Goal: Information Seeking & Learning: Learn about a topic

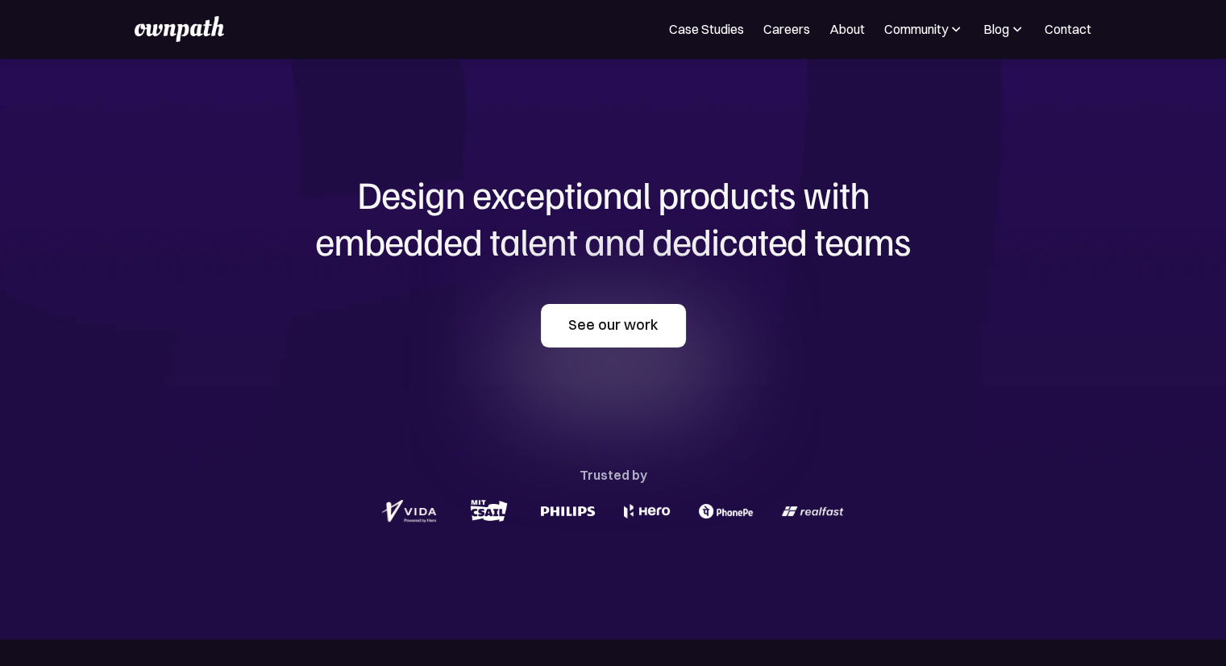
click at [660, 315] on link "See our work" at bounding box center [613, 326] width 145 height 44
click at [660, 343] on link "See our work" at bounding box center [613, 326] width 145 height 44
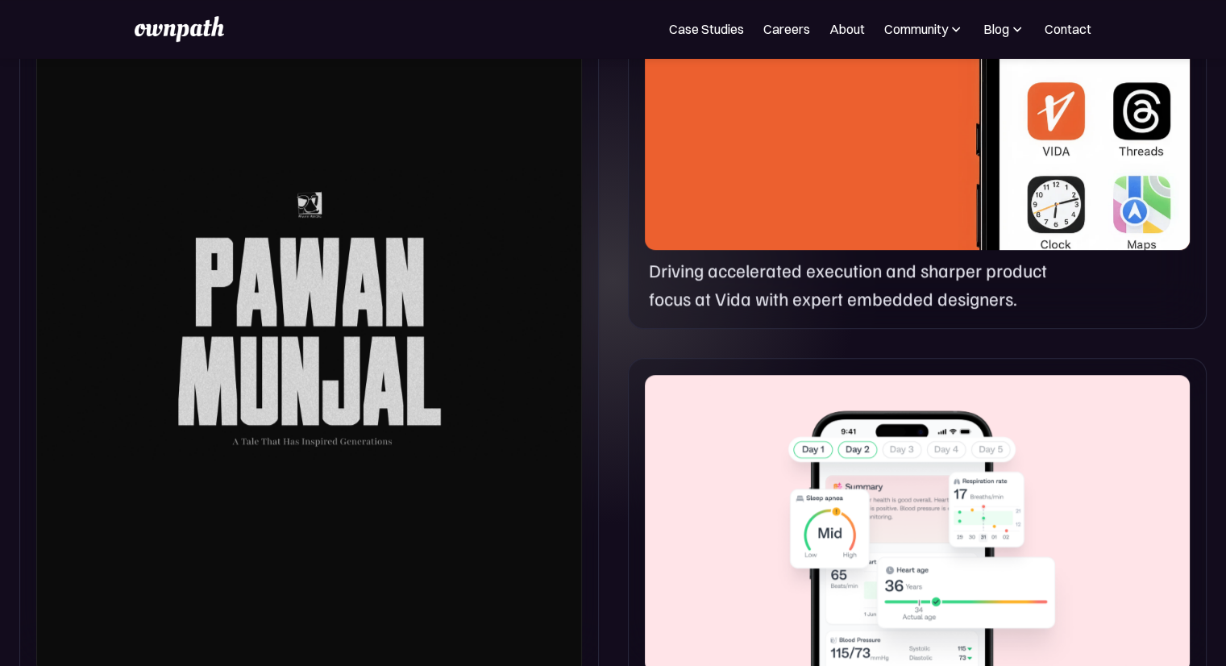
scroll to position [932, 0]
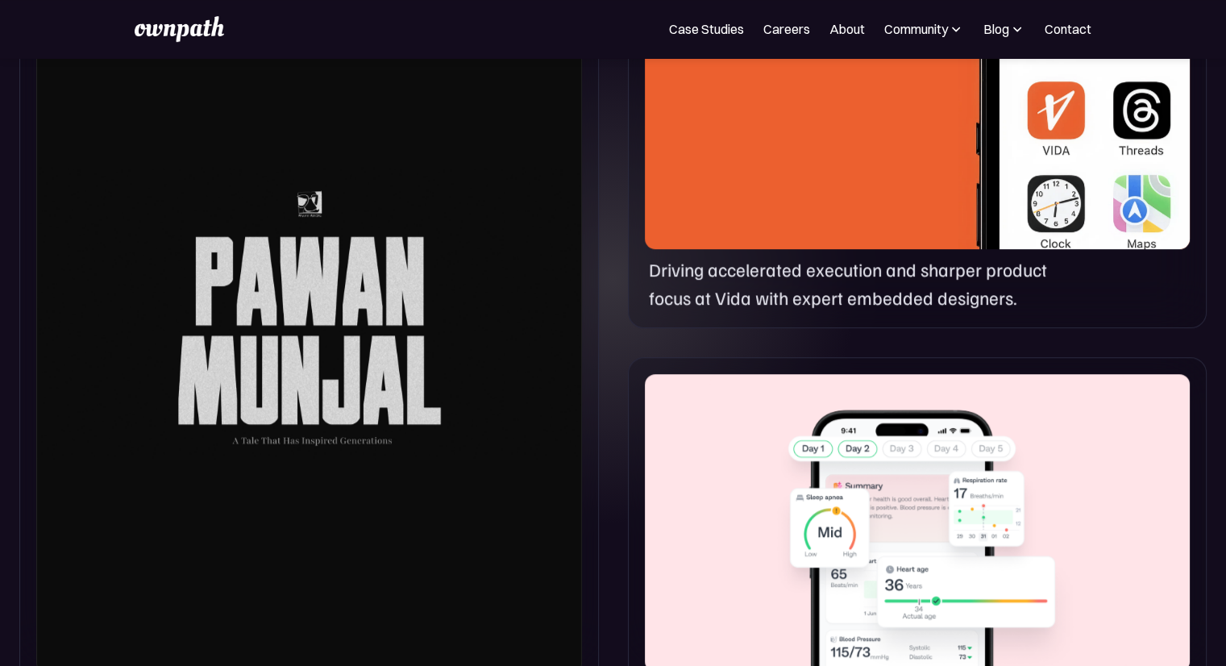
click at [408, 351] on div at bounding box center [309, 313] width 546 height 722
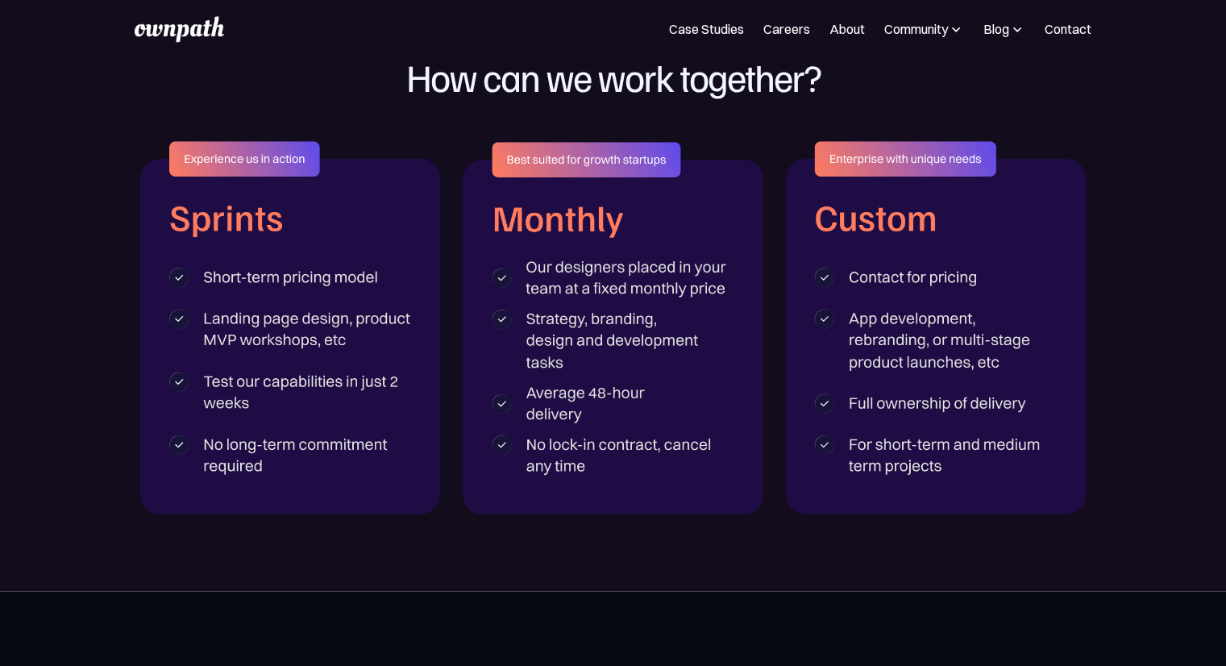
scroll to position [2589, 0]
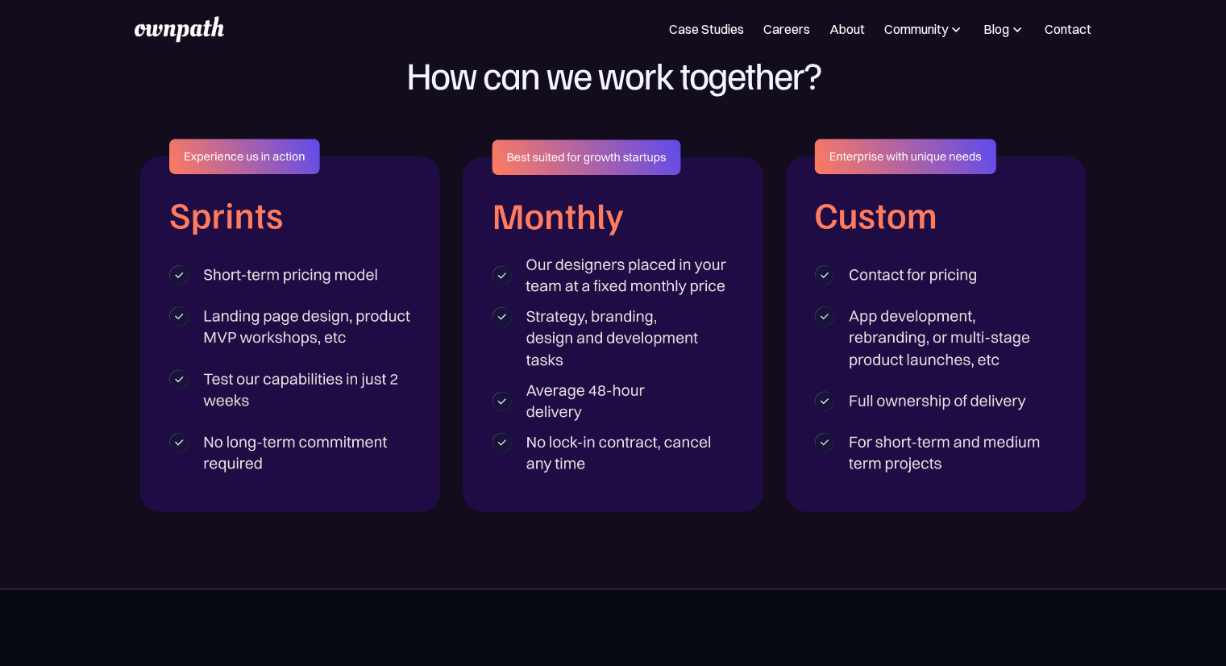
click at [297, 276] on img at bounding box center [290, 325] width 301 height 373
click at [326, 327] on img at bounding box center [290, 325] width 301 height 373
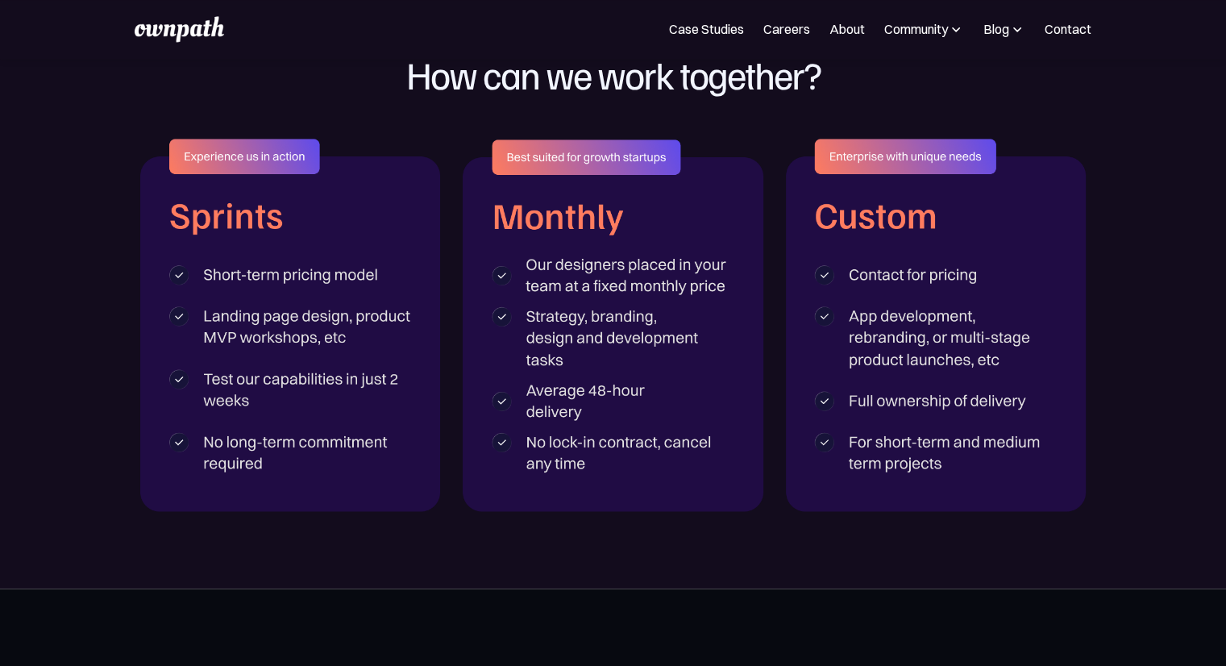
click at [326, 327] on img at bounding box center [290, 325] width 301 height 373
click at [394, 326] on img at bounding box center [290, 325] width 301 height 373
click at [339, 343] on img at bounding box center [290, 325] width 301 height 373
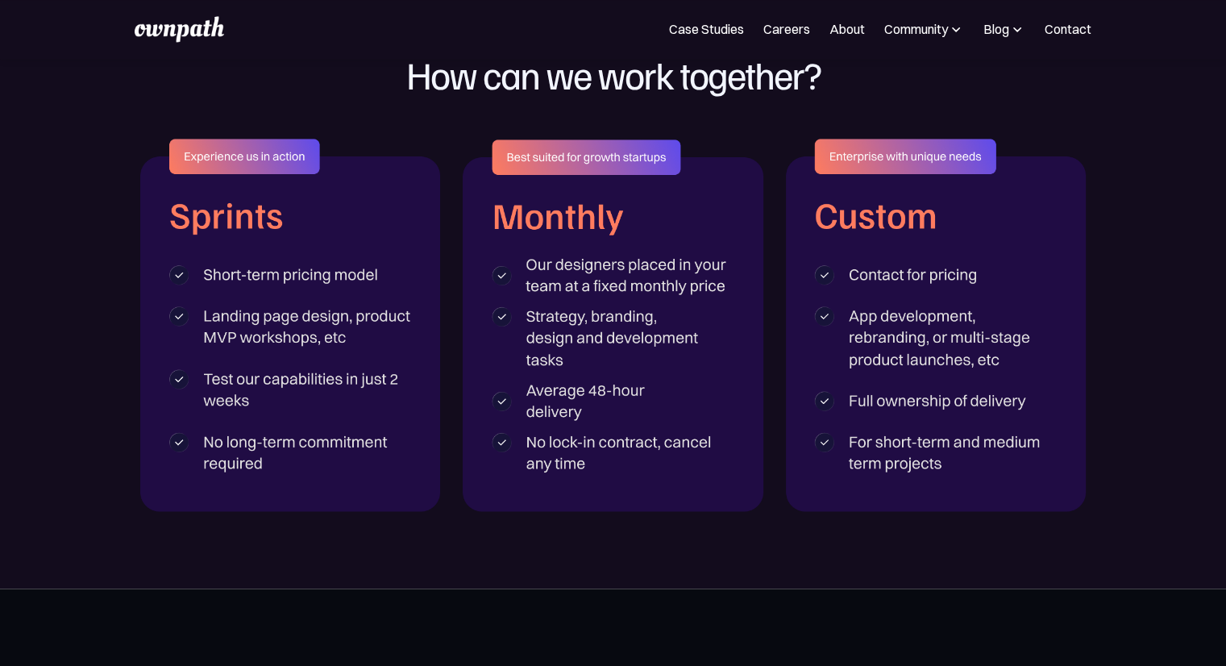
click at [339, 343] on img at bounding box center [290, 325] width 301 height 373
click at [335, 371] on img at bounding box center [290, 325] width 301 height 373
click at [317, 425] on img at bounding box center [290, 325] width 301 height 373
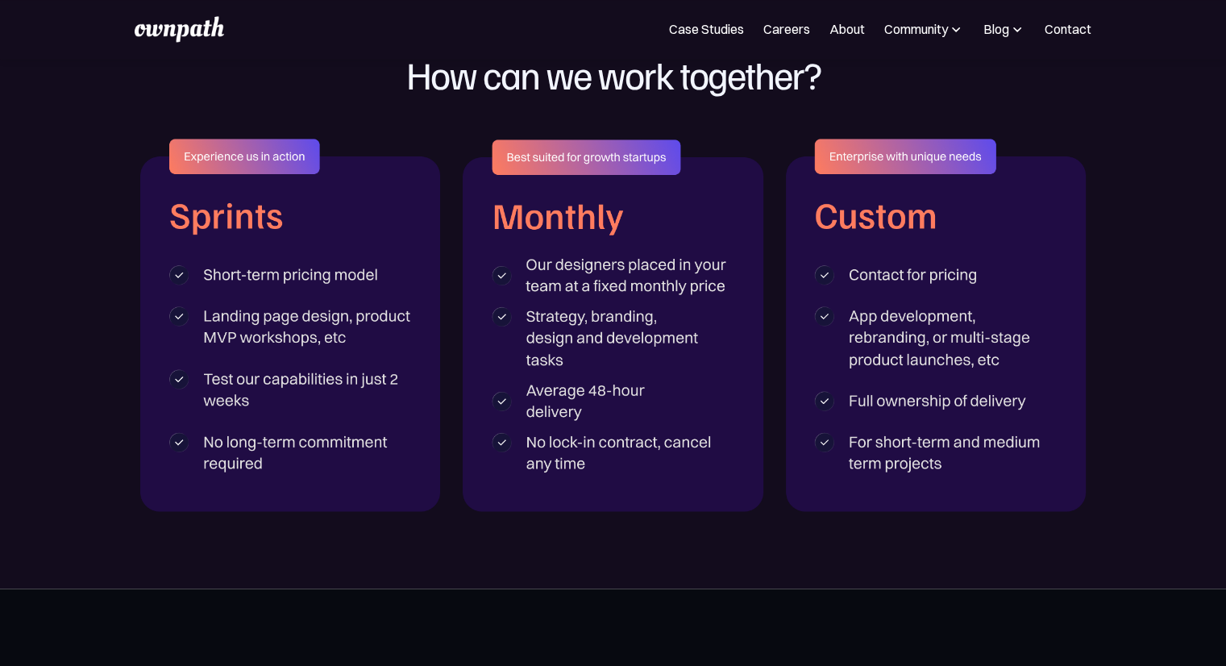
click at [317, 425] on img at bounding box center [290, 325] width 301 height 373
click at [584, 265] on img at bounding box center [613, 324] width 301 height 371
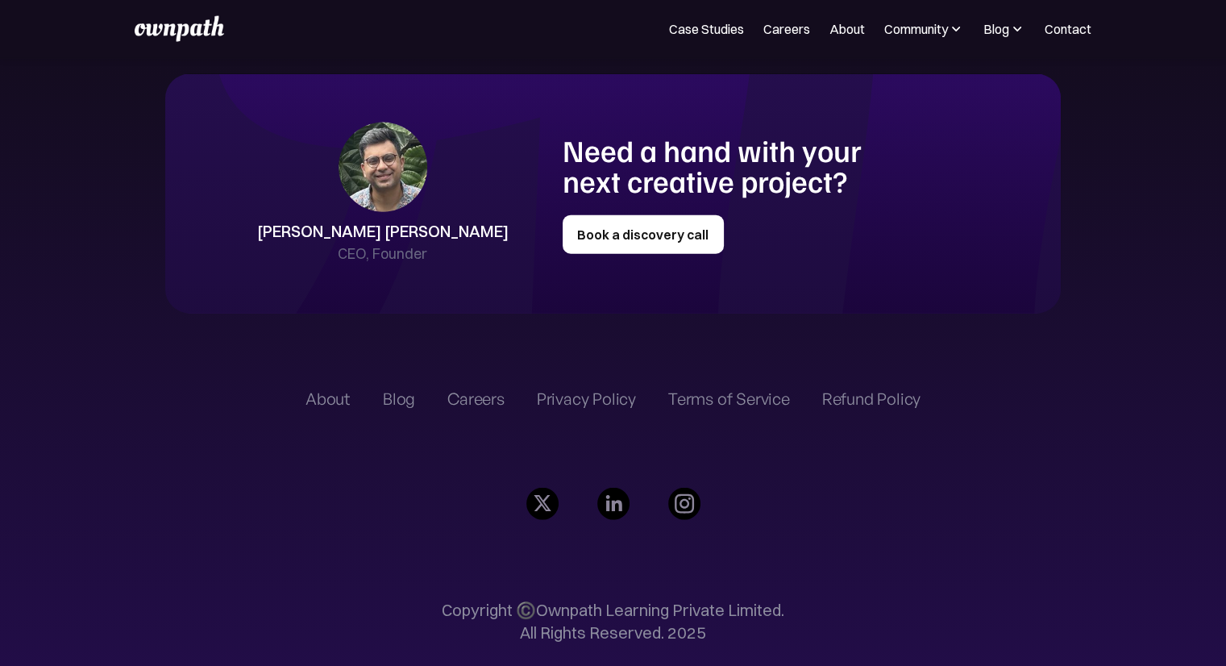
scroll to position [3682, 0]
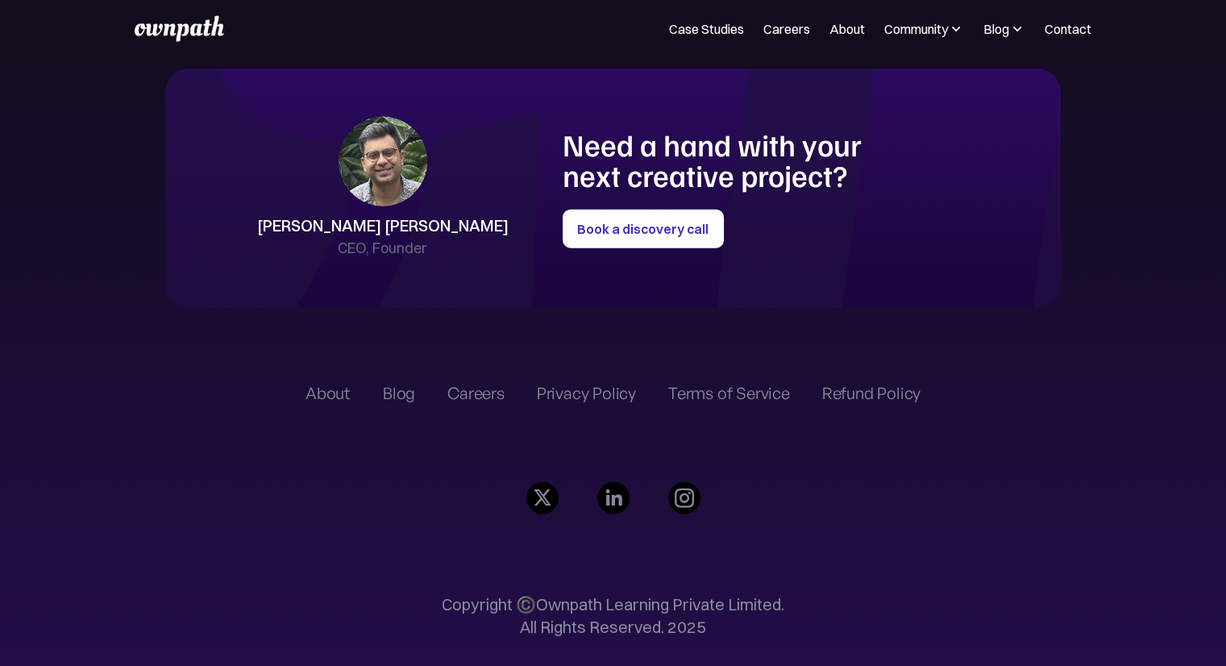
click at [456, 235] on div "Shreyas Satish" at bounding box center [383, 225] width 252 height 23
click at [733, 28] on link "Case Studies" at bounding box center [706, 28] width 75 height 19
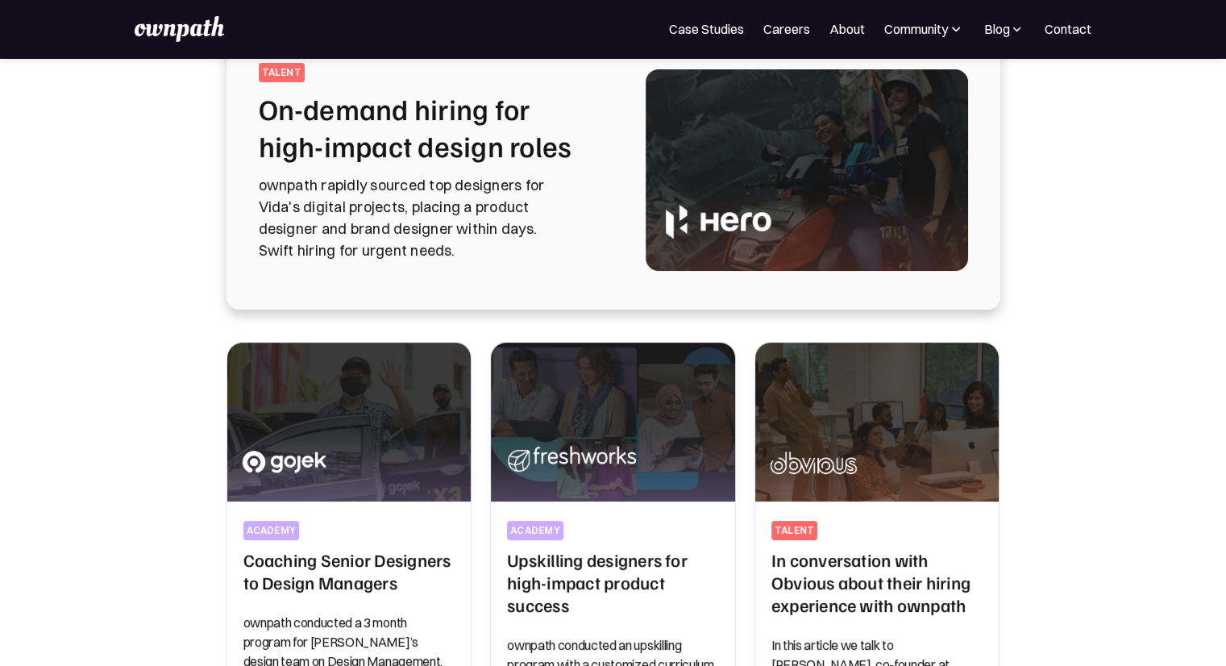
scroll to position [122, 0]
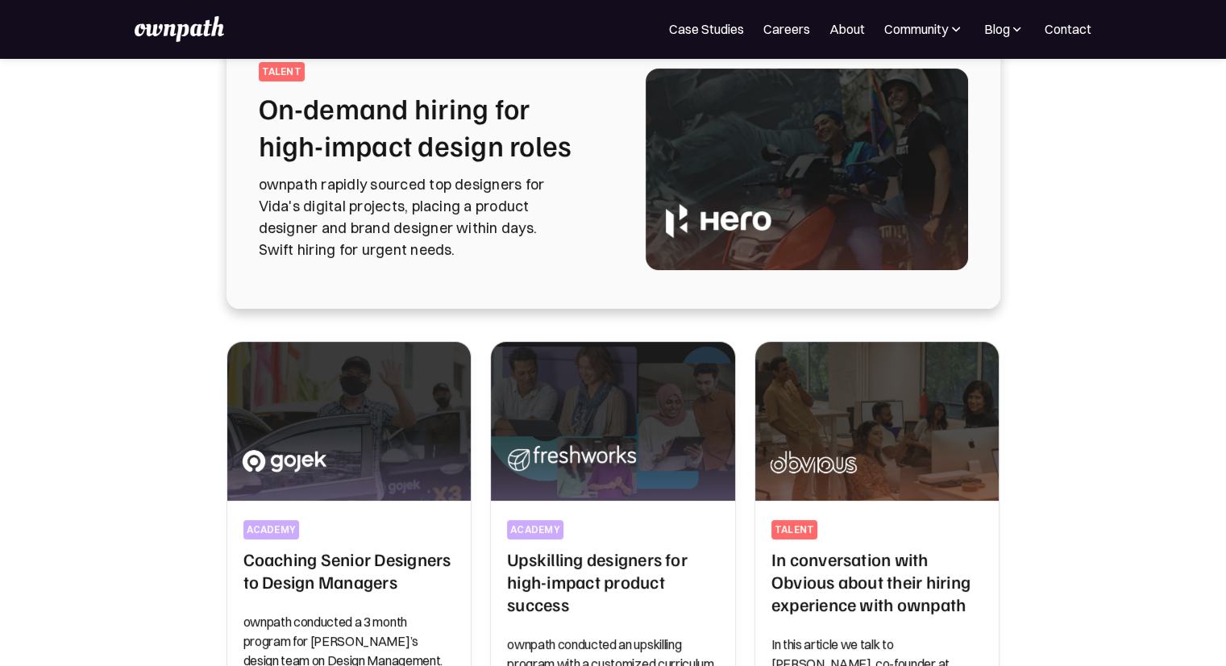
click at [459, 210] on p "ownpath rapidly sourced top designers for Vida's digital projects, placing a pr…" at bounding box center [433, 216] width 348 height 87
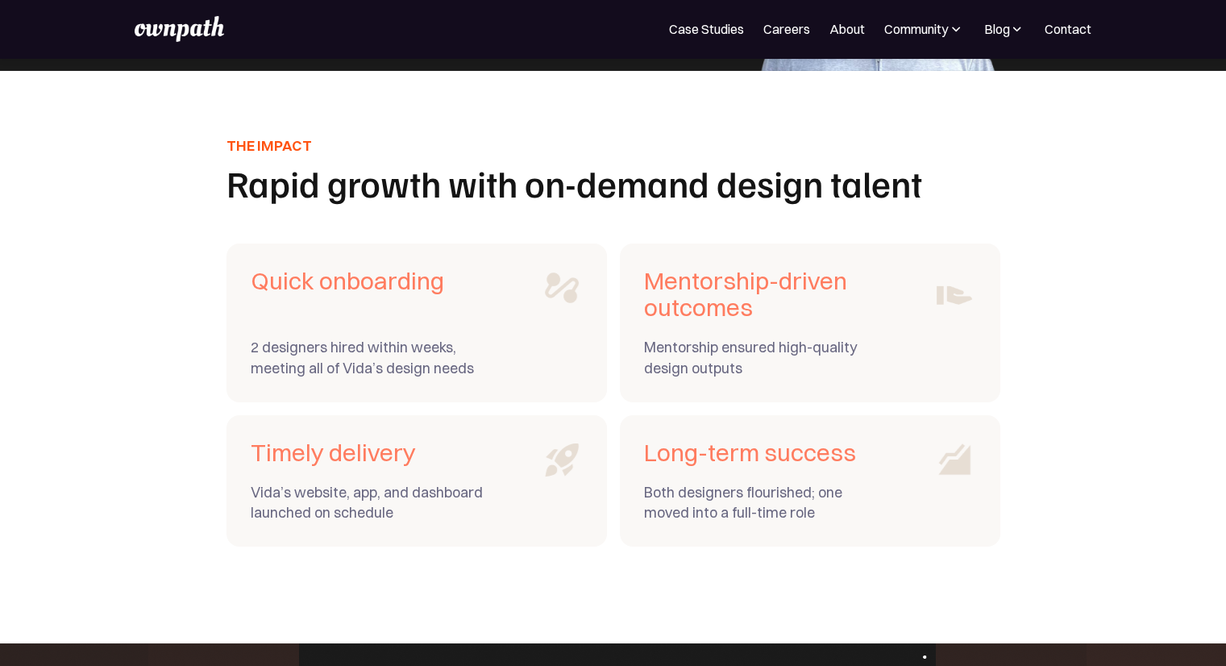
scroll to position [5651, 0]
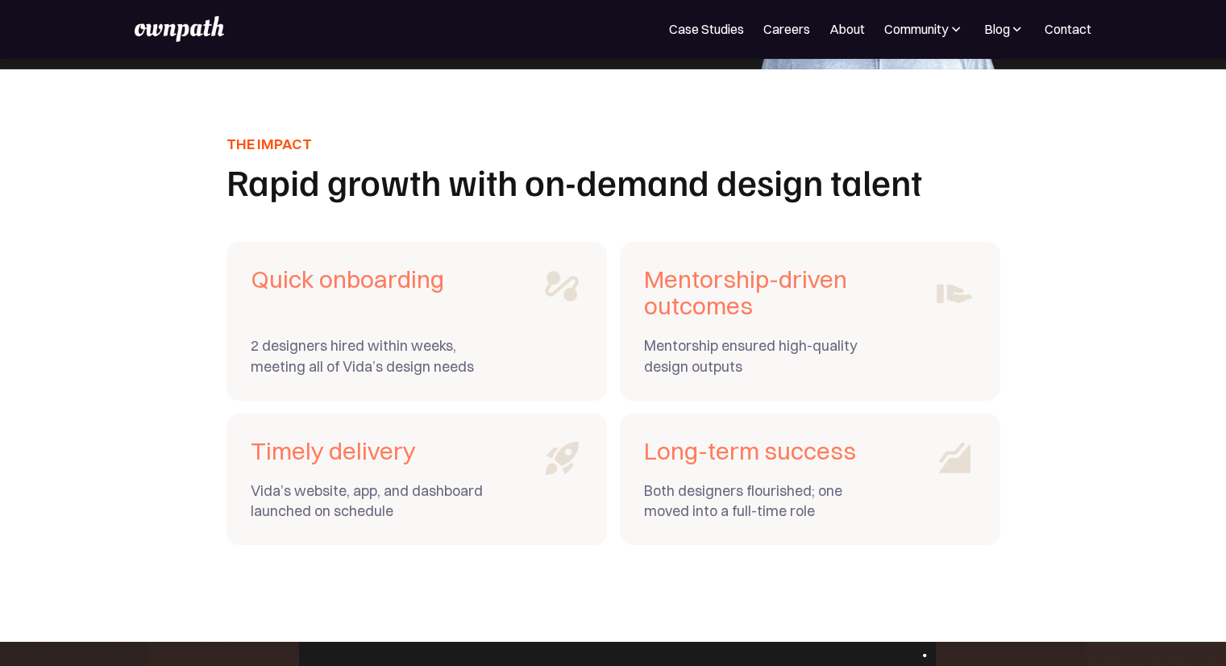
click at [438, 481] on div "Vida’s website, app, and dashboard launched on schedule" at bounding box center [368, 501] width 234 height 40
click at [743, 414] on div "Long-term success Both designers flourished; one moved into a full-time role" at bounding box center [810, 479] width 381 height 131
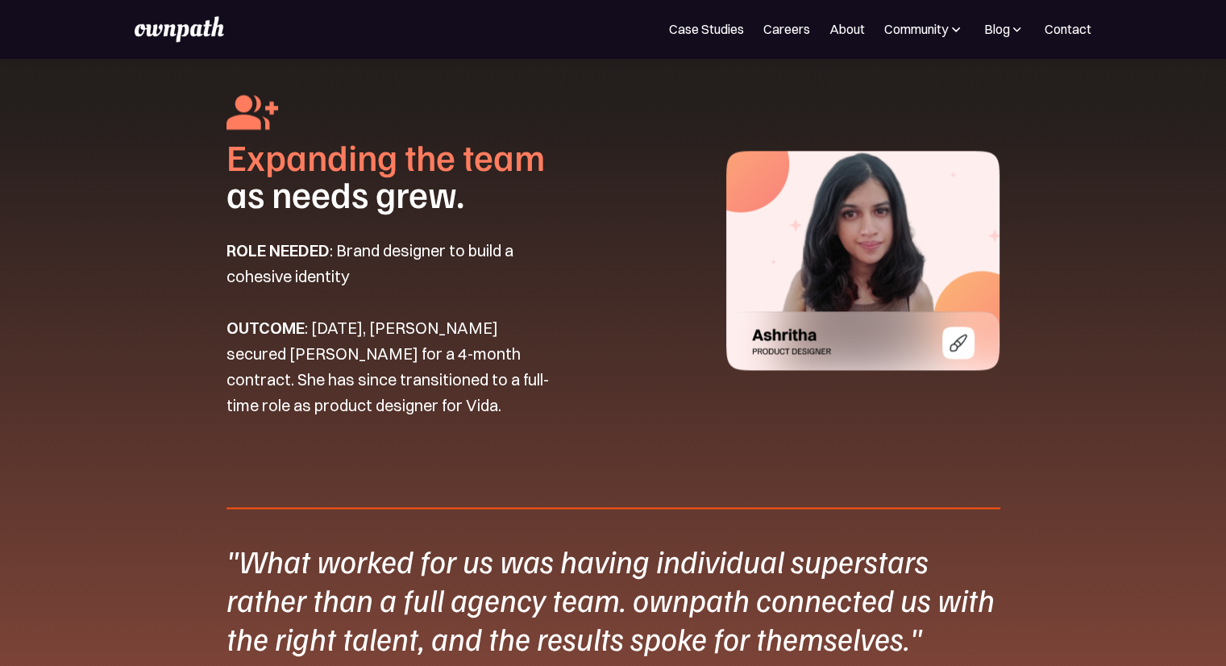
scroll to position [2285, 0]
